Goal: Find specific page/section

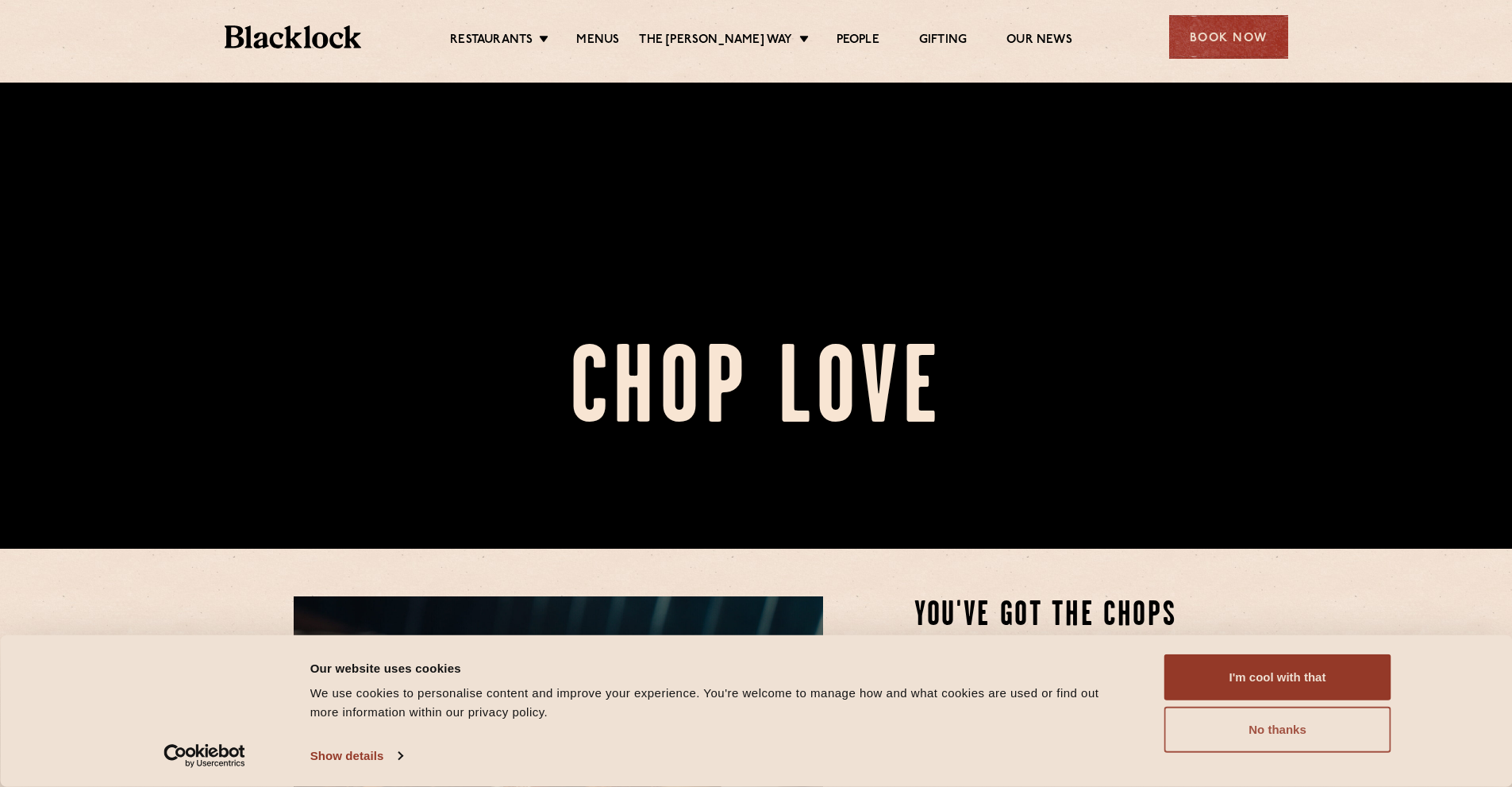
click at [1286, 743] on button "No thanks" at bounding box center [1277, 729] width 227 height 46
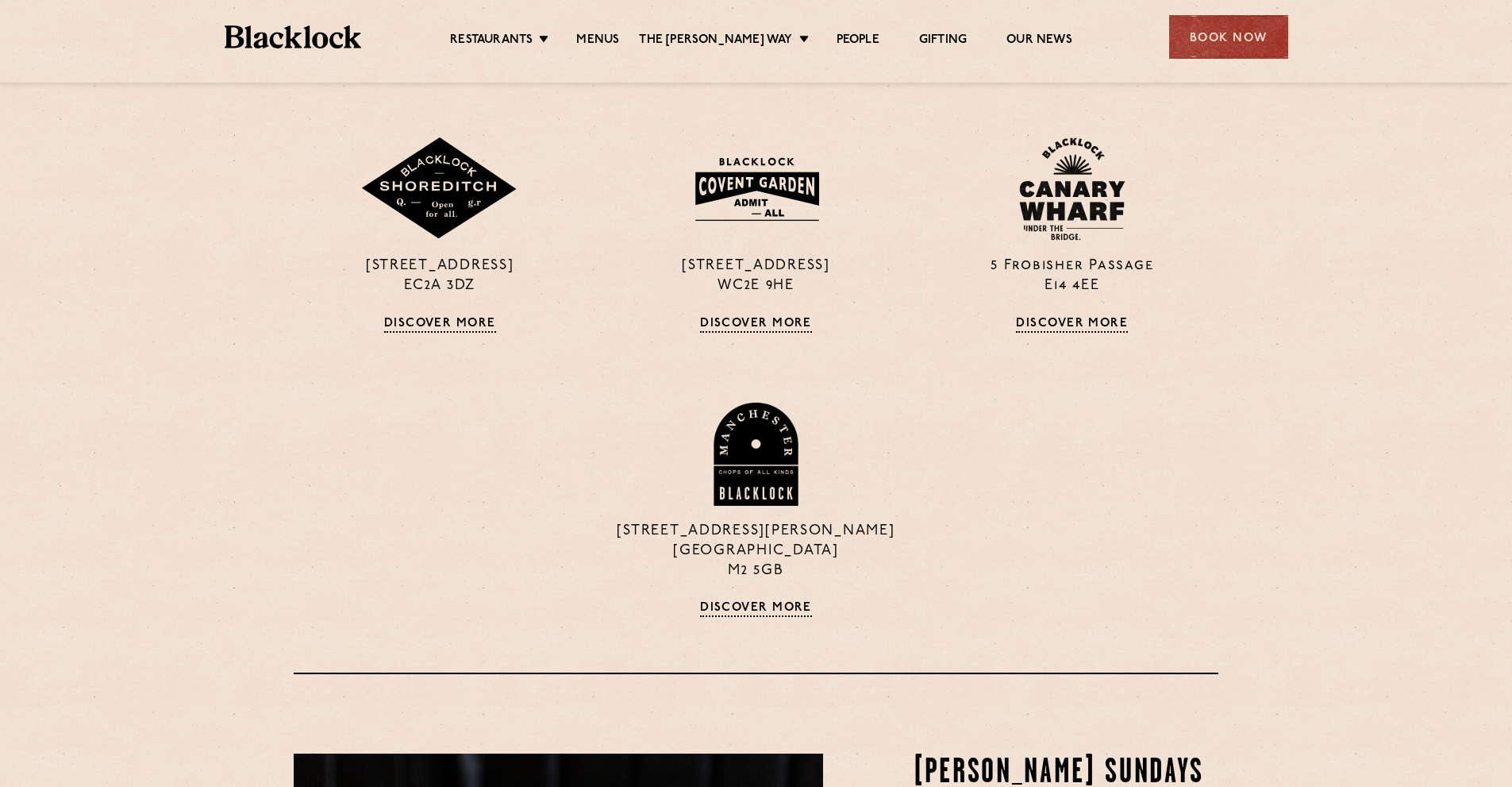
scroll to position [1508, 0]
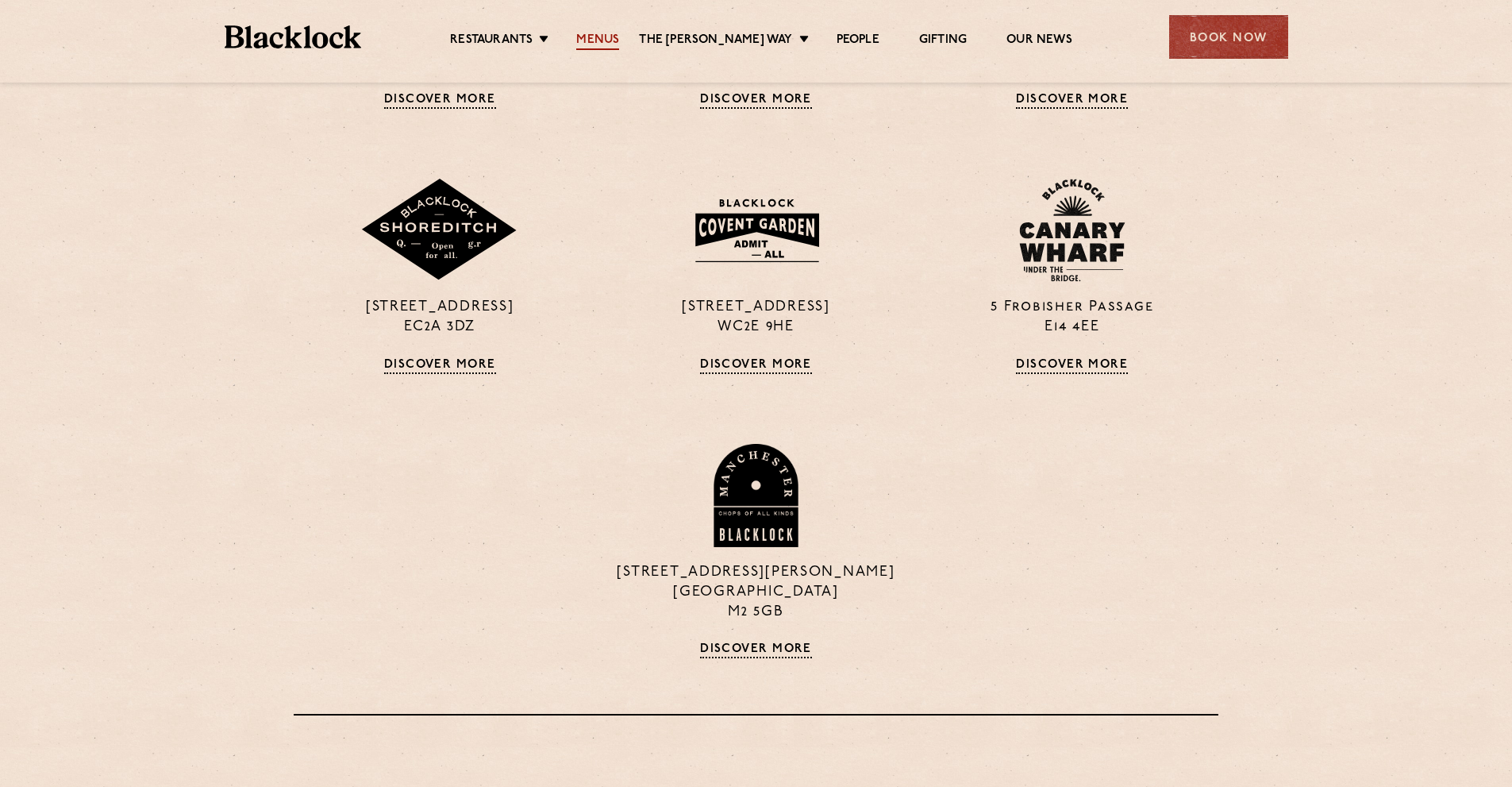
click at [612, 38] on link "Menus" at bounding box center [597, 41] width 43 height 17
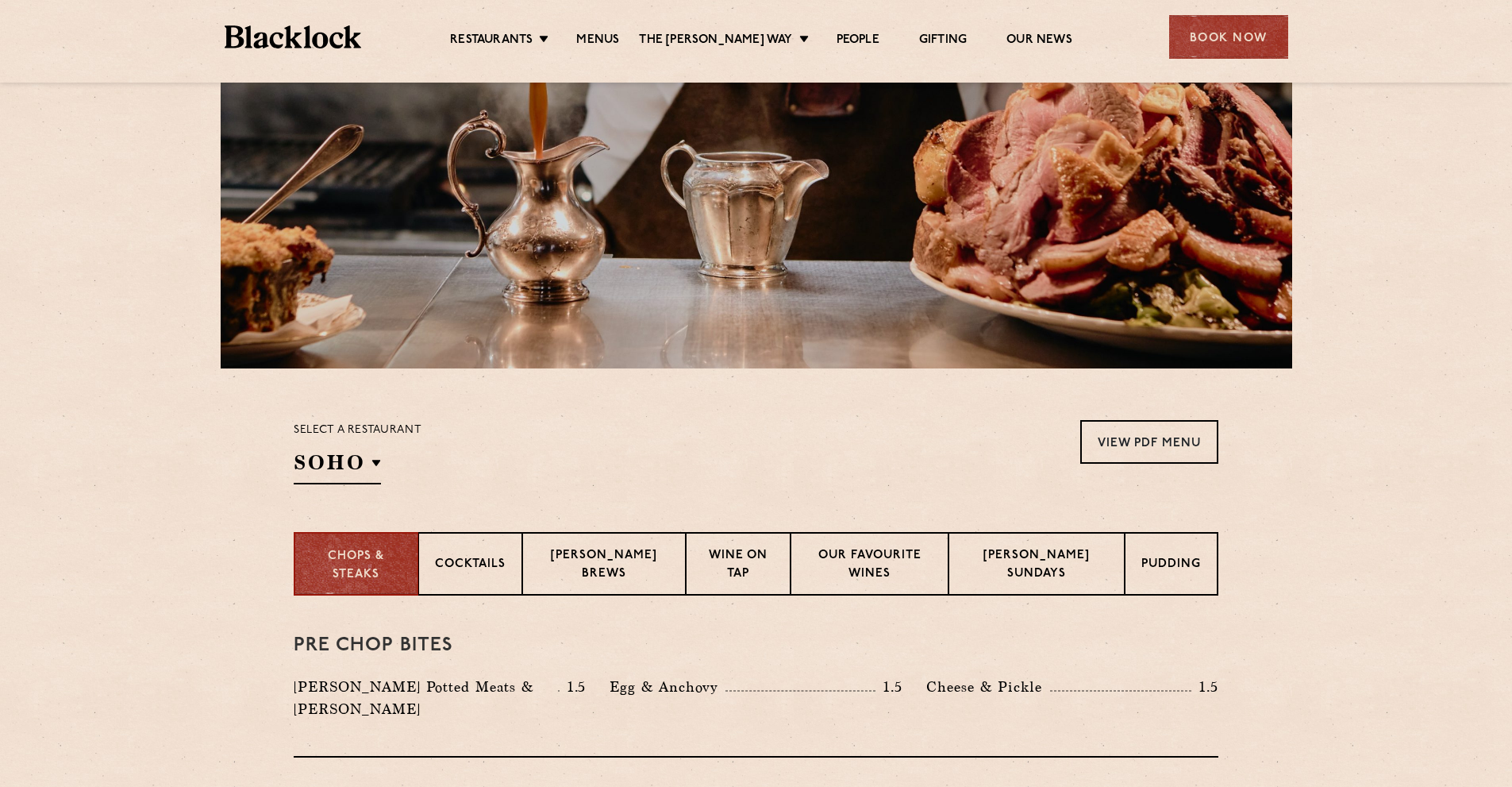
scroll to position [397, 0]
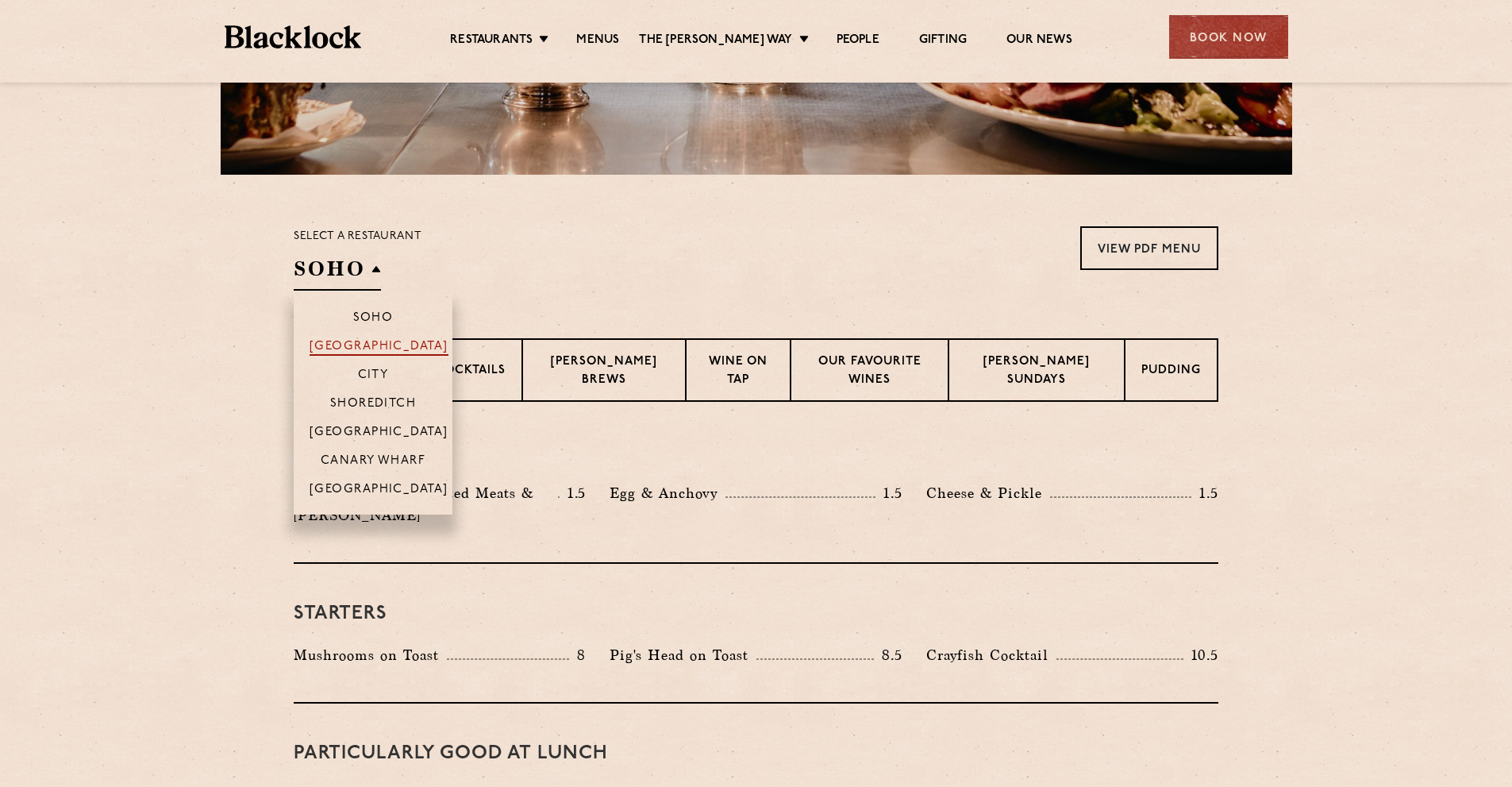
click at [391, 349] on p "[GEOGRAPHIC_DATA]" at bounding box center [380, 347] width 139 height 16
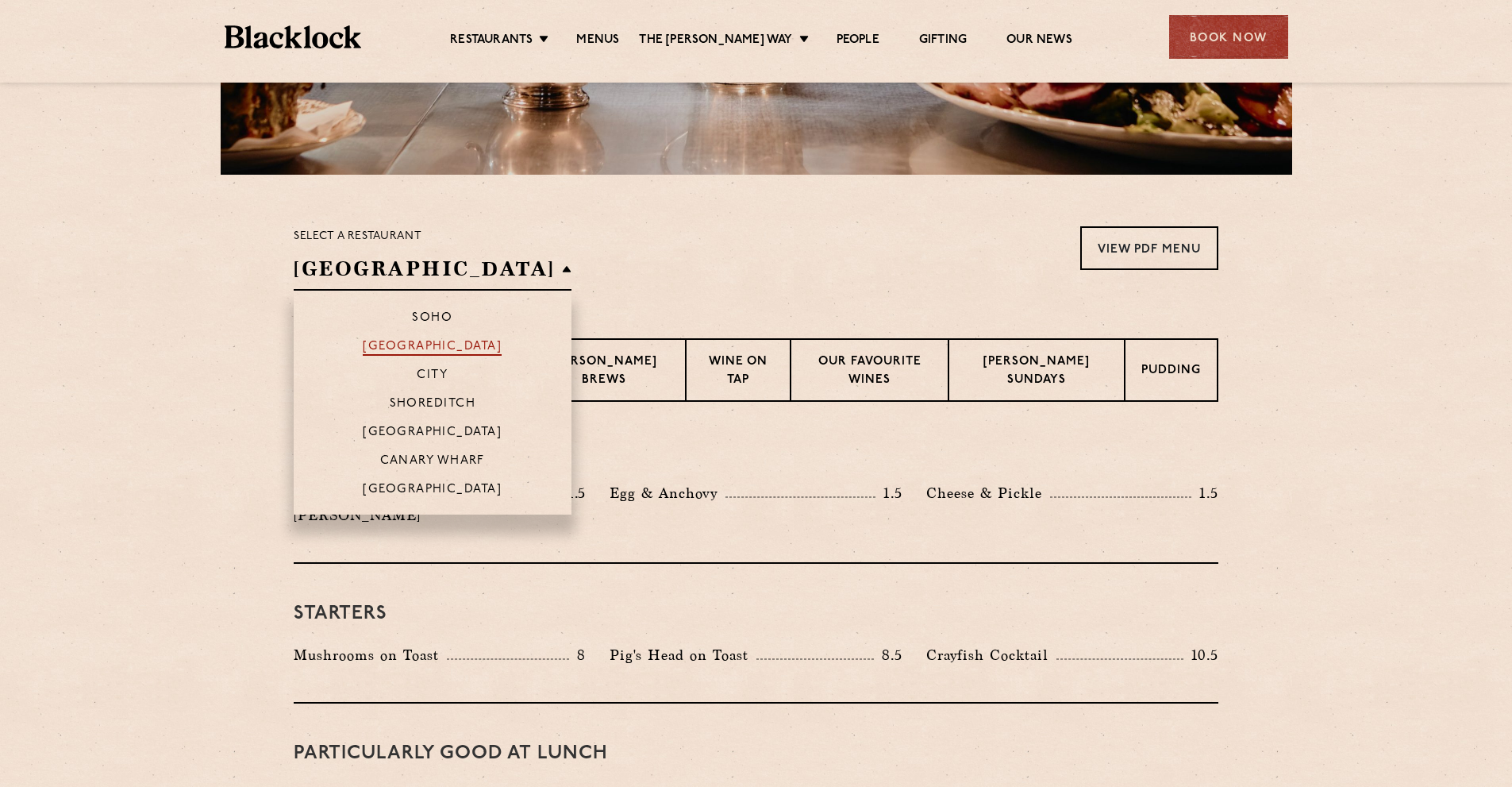
scroll to position [333, 0]
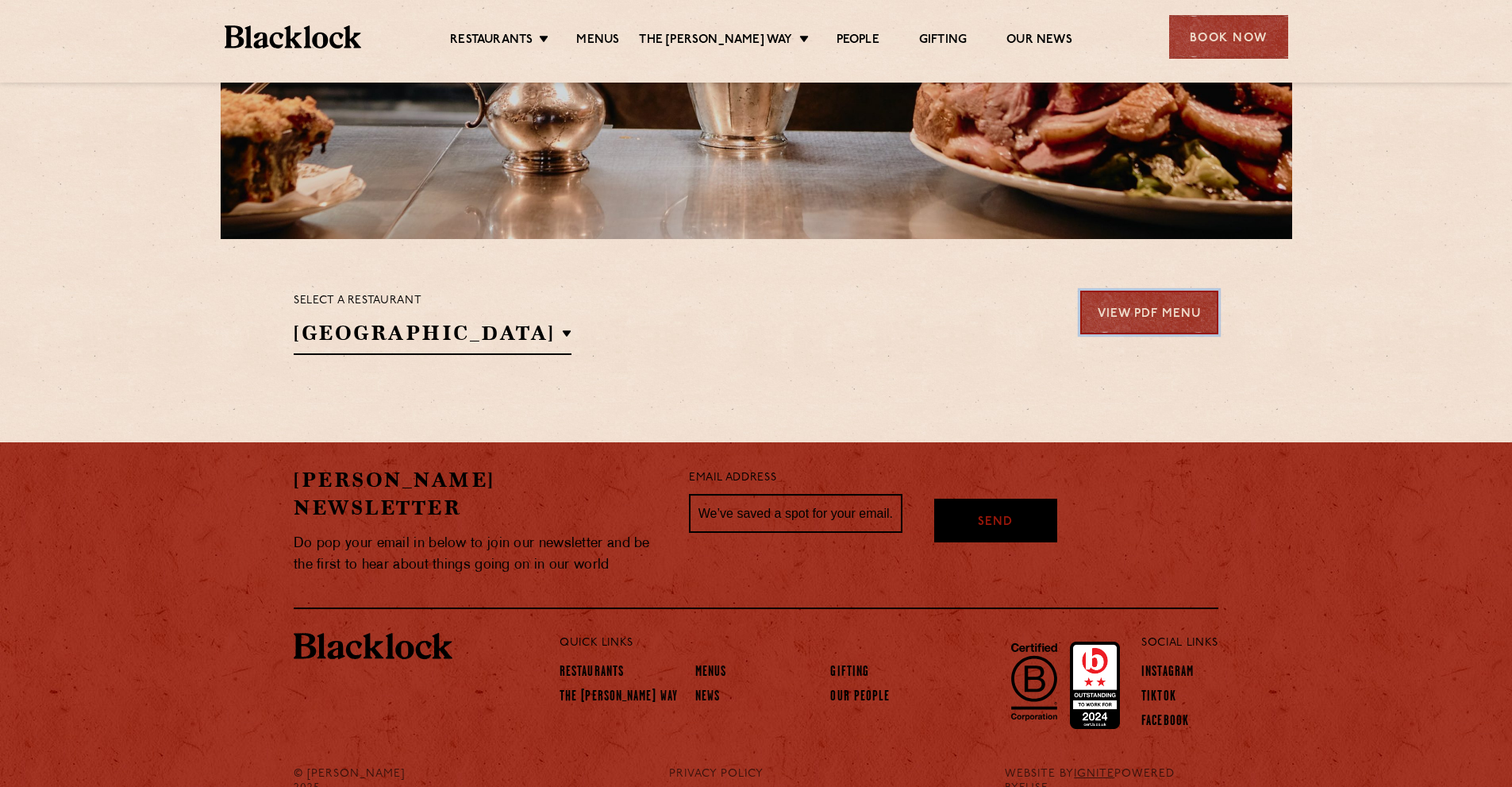
click at [1112, 305] on link "View PDF Menu" at bounding box center [1149, 313] width 138 height 44
